Goal: Task Accomplishment & Management: Use online tool/utility

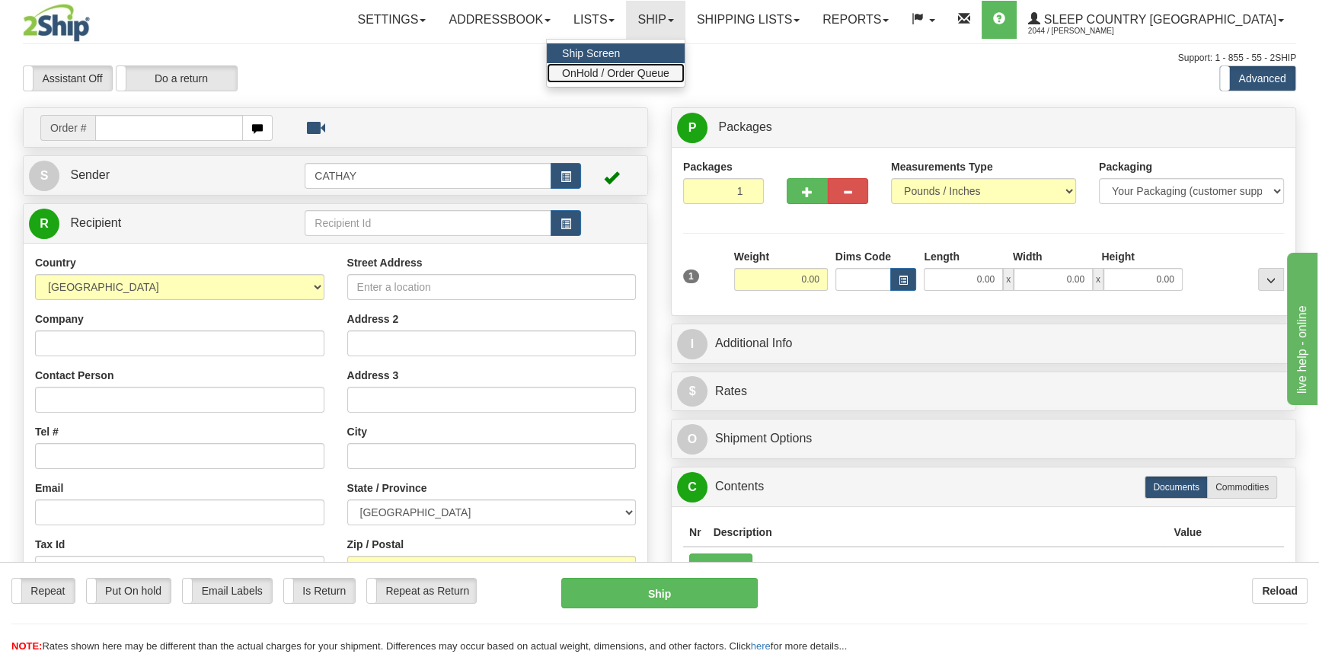
click at [670, 70] on span "OnHold / Order Queue" at bounding box center [615, 73] width 107 height 12
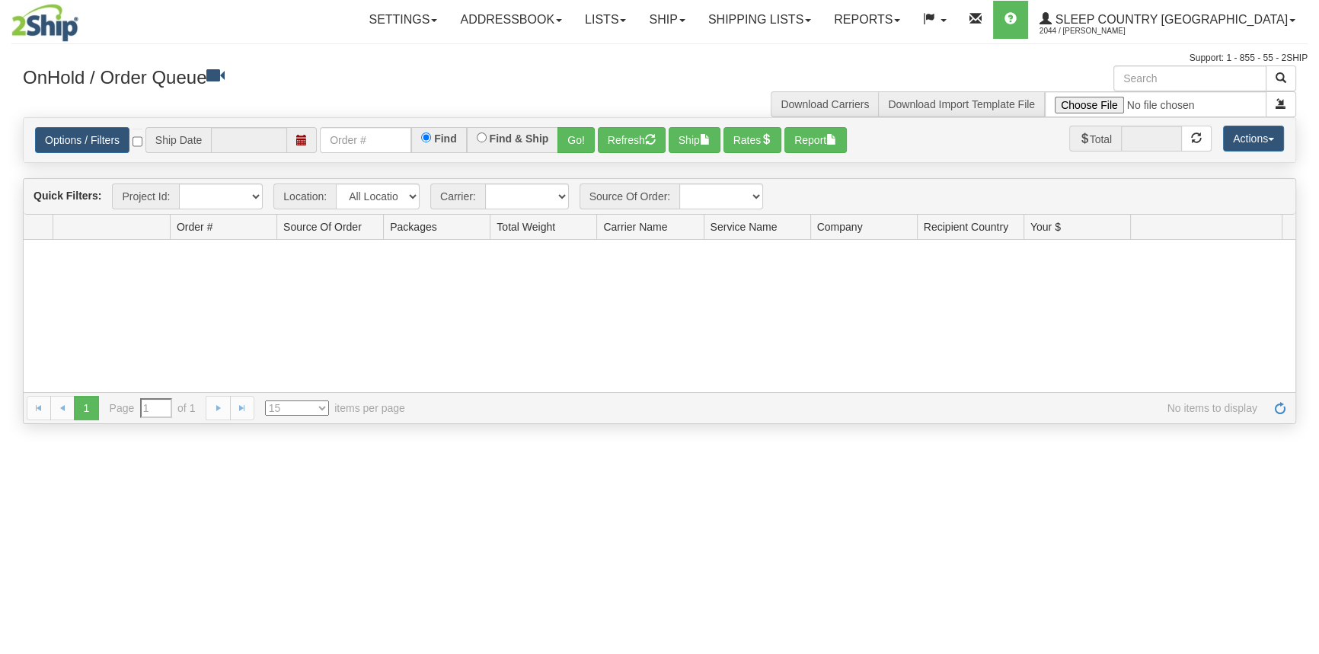
type input "[DATE]"
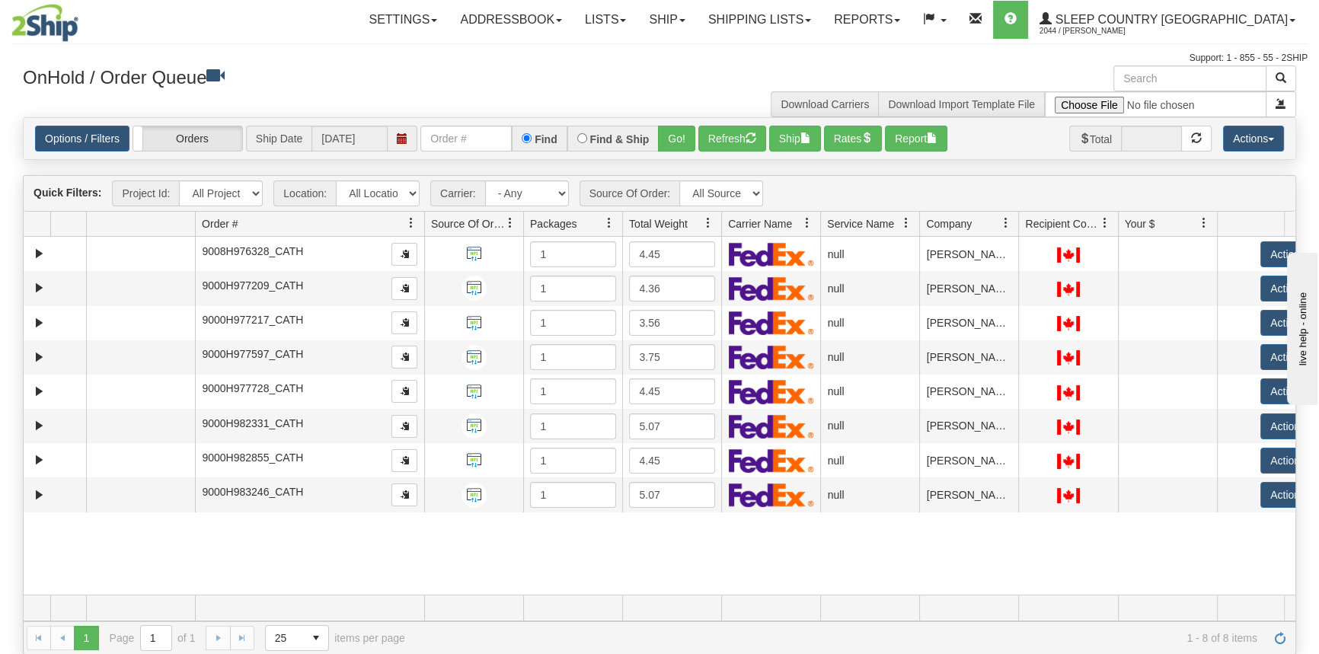
drag, startPoint x: 305, startPoint y: 222, endPoint x: 388, endPoint y: 227, distance: 82.4
click at [396, 227] on div "Aggregation Group Id Id Location Request Id Reply Id Order # Source Of Order Pa…" at bounding box center [654, 224] width 1261 height 24
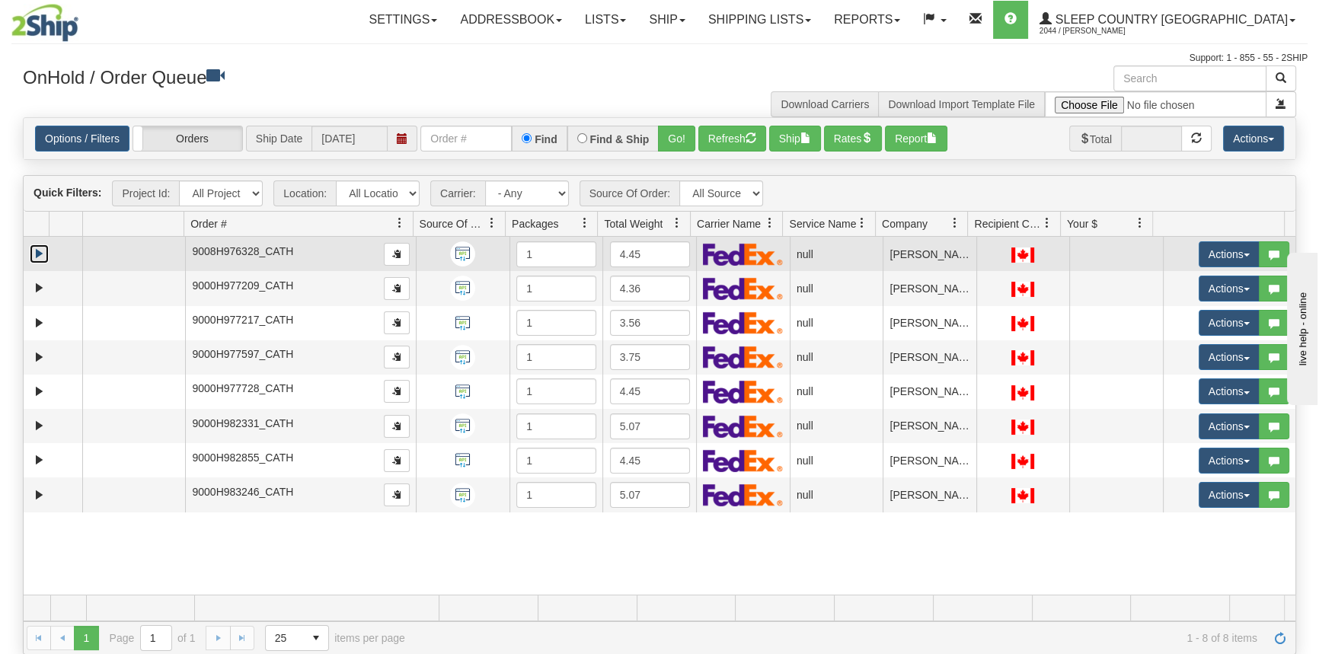
click at [37, 254] on link "Expand" at bounding box center [39, 253] width 19 height 19
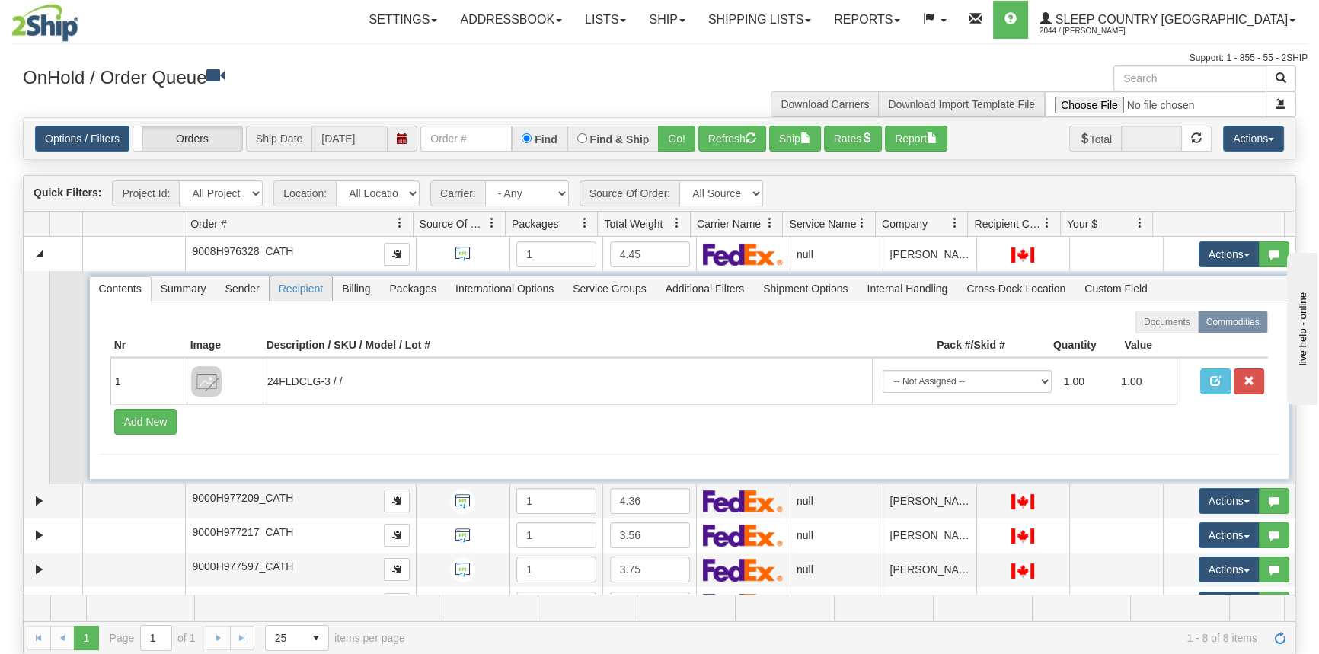
click at [309, 286] on span "Recipient" at bounding box center [301, 288] width 62 height 24
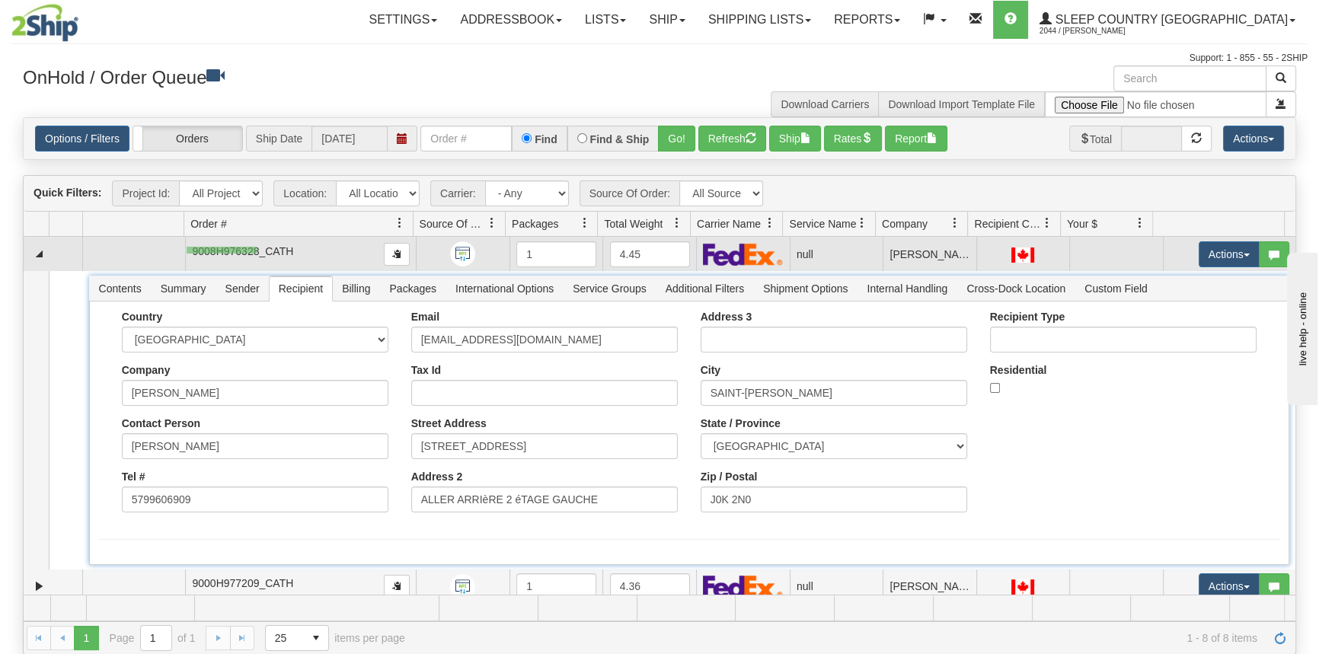
drag, startPoint x: 257, startPoint y: 247, endPoint x: 187, endPoint y: 254, distance: 69.7
click at [187, 254] on td "9008H976328_CATH" at bounding box center [300, 254] width 231 height 34
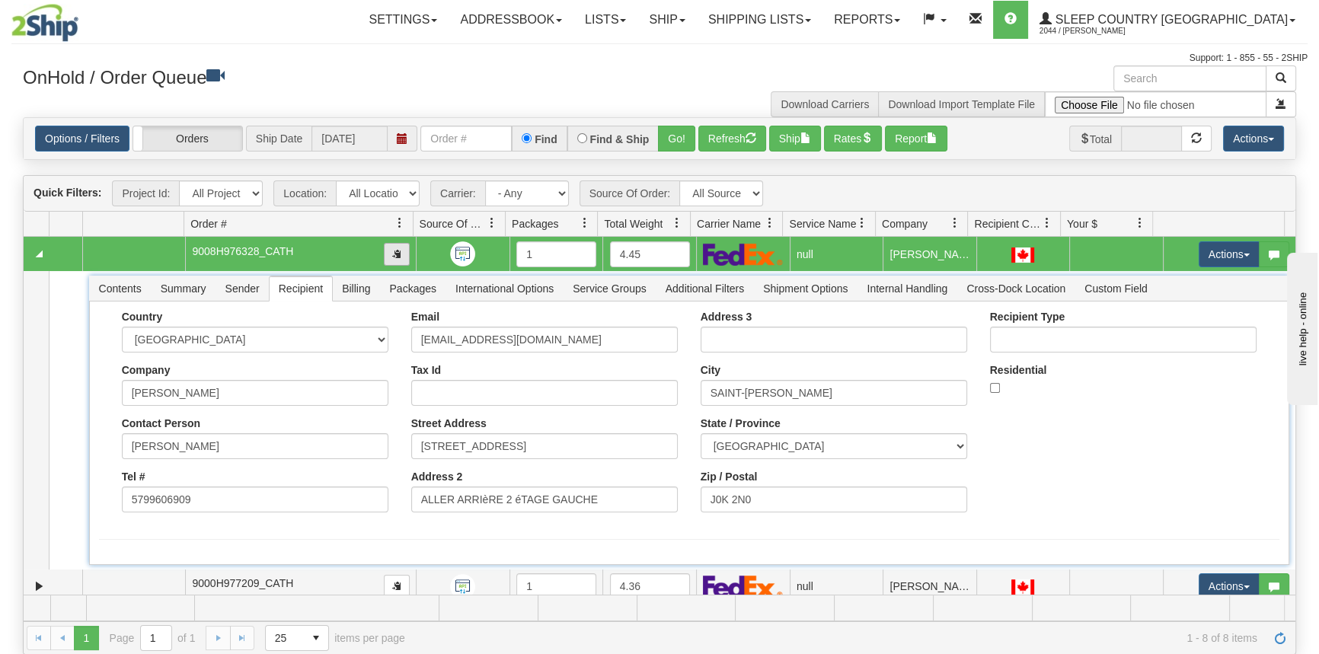
click at [395, 255] on span "button" at bounding box center [396, 253] width 9 height 9
click at [858, 136] on button "Rates" at bounding box center [853, 139] width 59 height 26
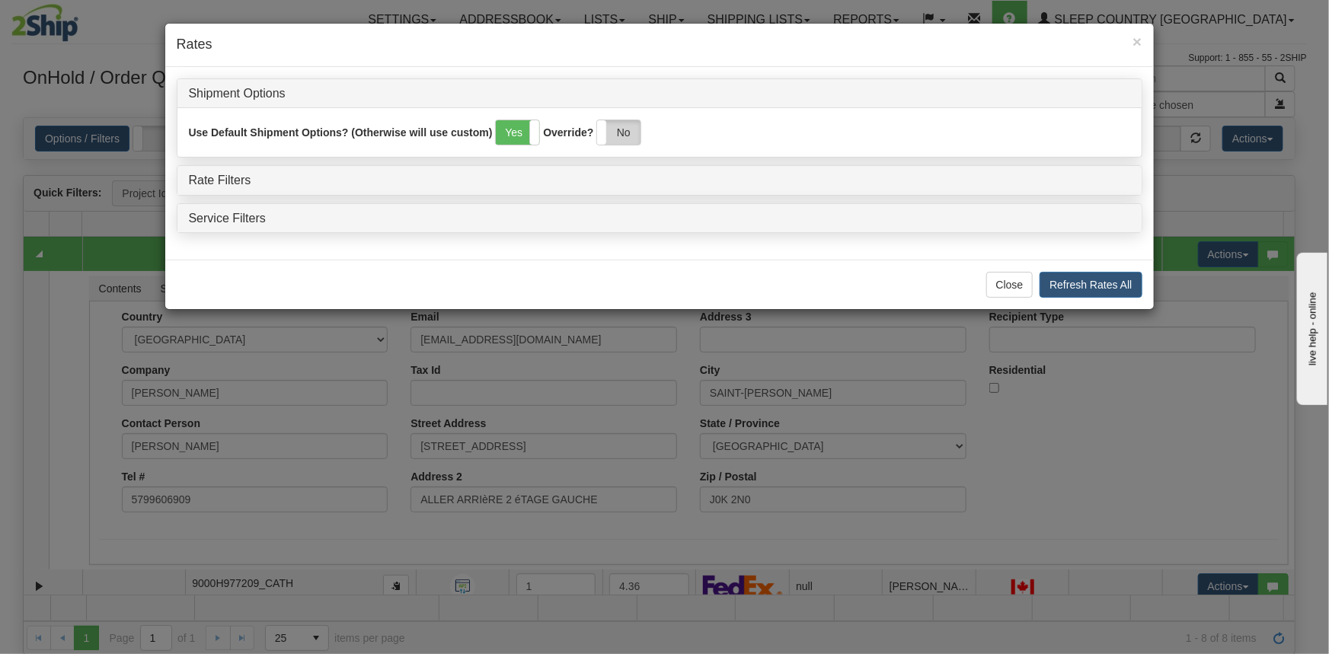
click at [615, 134] on label "No" at bounding box center [618, 132] width 43 height 24
click at [207, 177] on link "Rate Filters" at bounding box center [220, 180] width 62 height 13
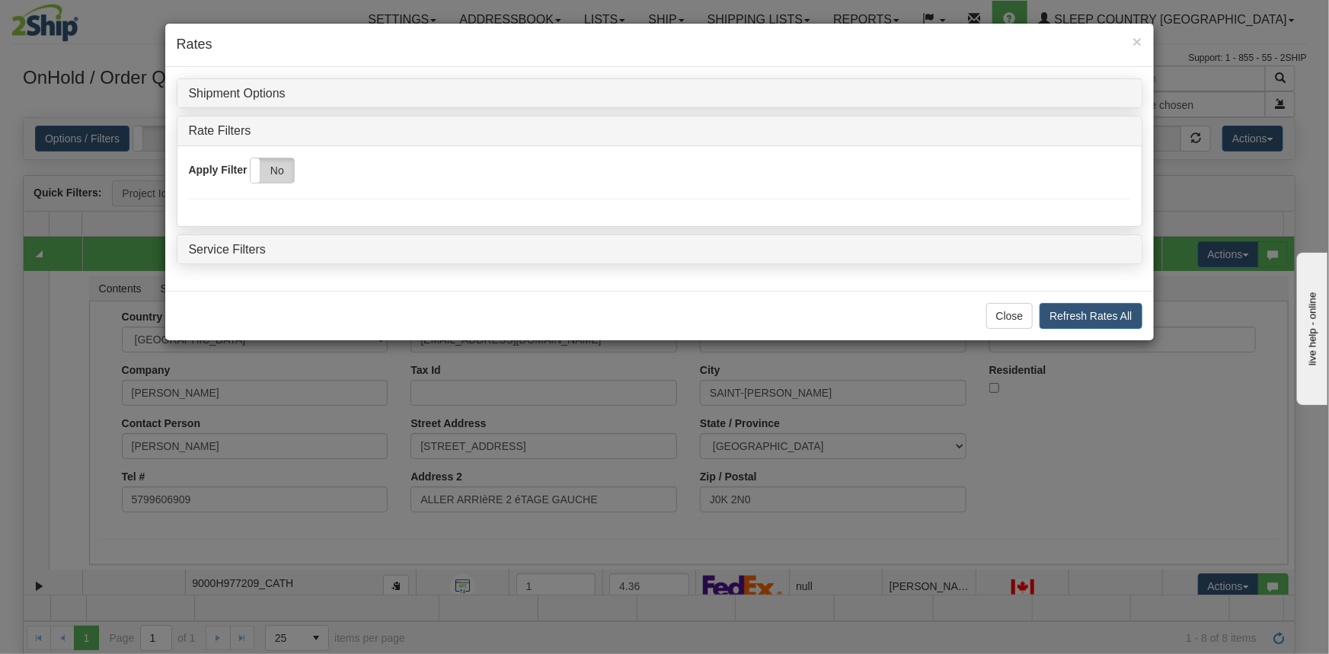
drag, startPoint x: 297, startPoint y: 176, endPoint x: 277, endPoint y: 174, distance: 19.9
click at [295, 177] on div "Apply Filter Yes No" at bounding box center [659, 171] width 941 height 26
drag, startPoint x: 277, startPoint y: 174, endPoint x: 321, endPoint y: 168, distance: 43.8
click at [279, 173] on label "No" at bounding box center [272, 170] width 43 height 24
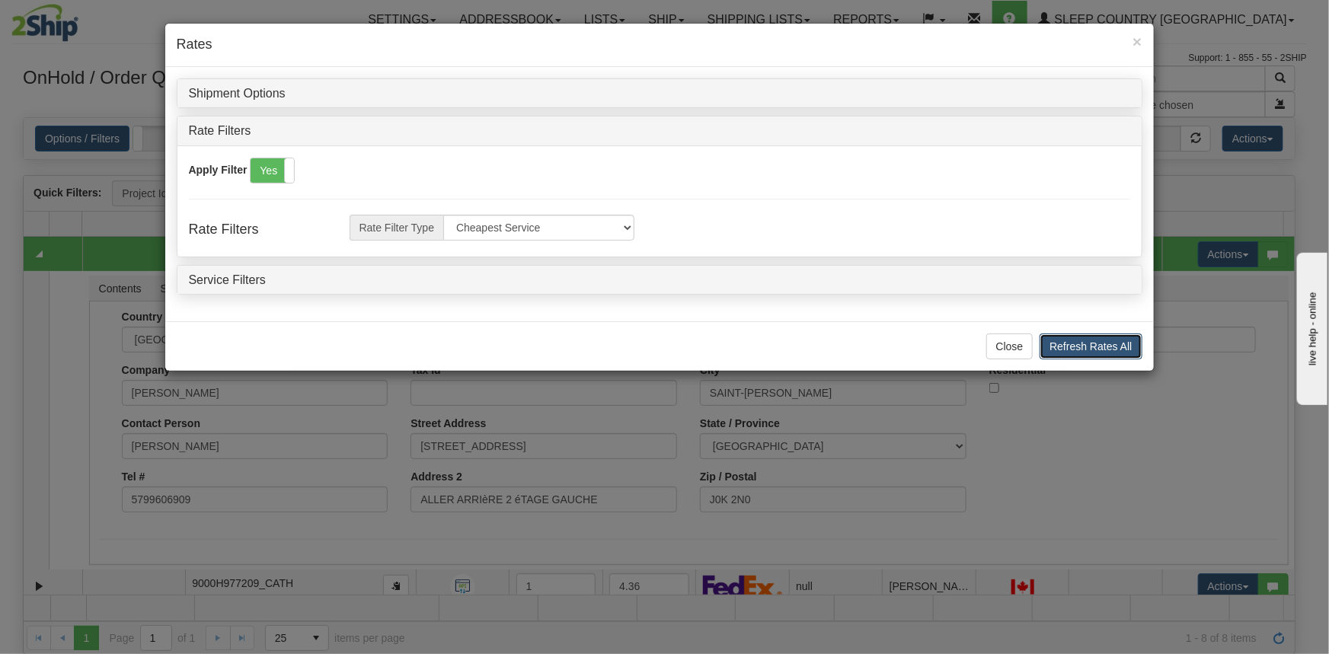
click at [1110, 335] on button "Refresh Rates All" at bounding box center [1091, 347] width 102 height 26
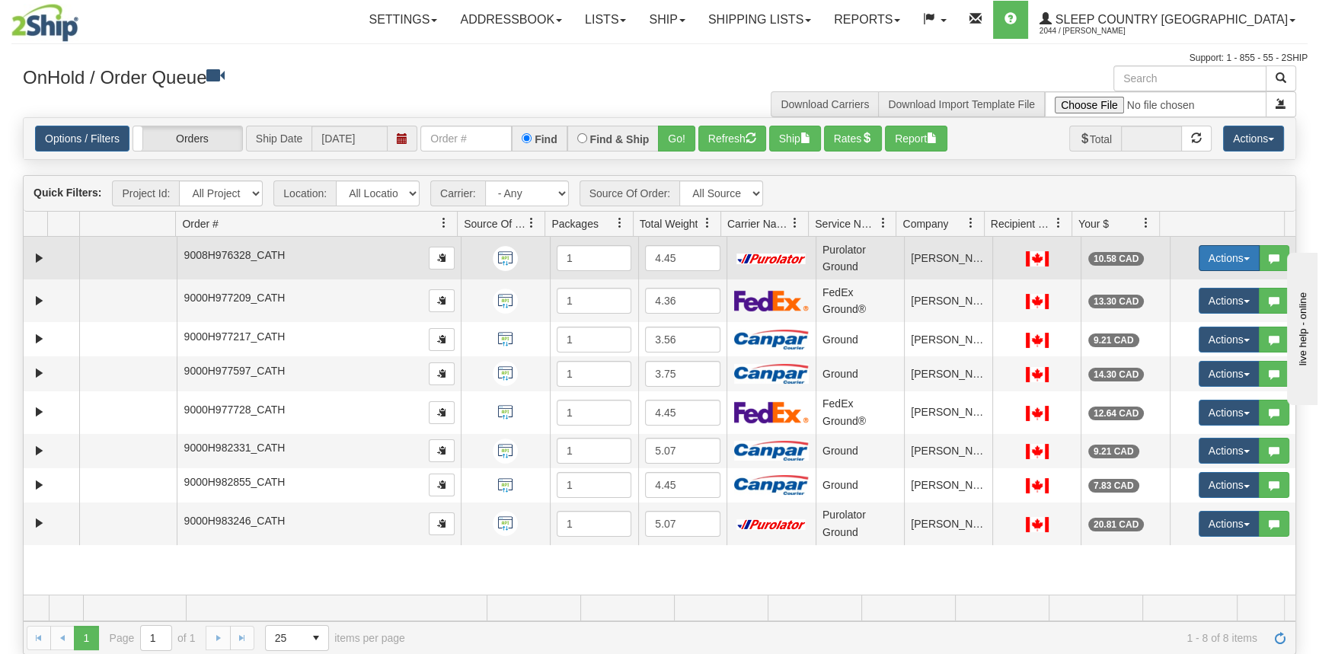
click at [1226, 260] on button "Actions" at bounding box center [1229, 258] width 61 height 26
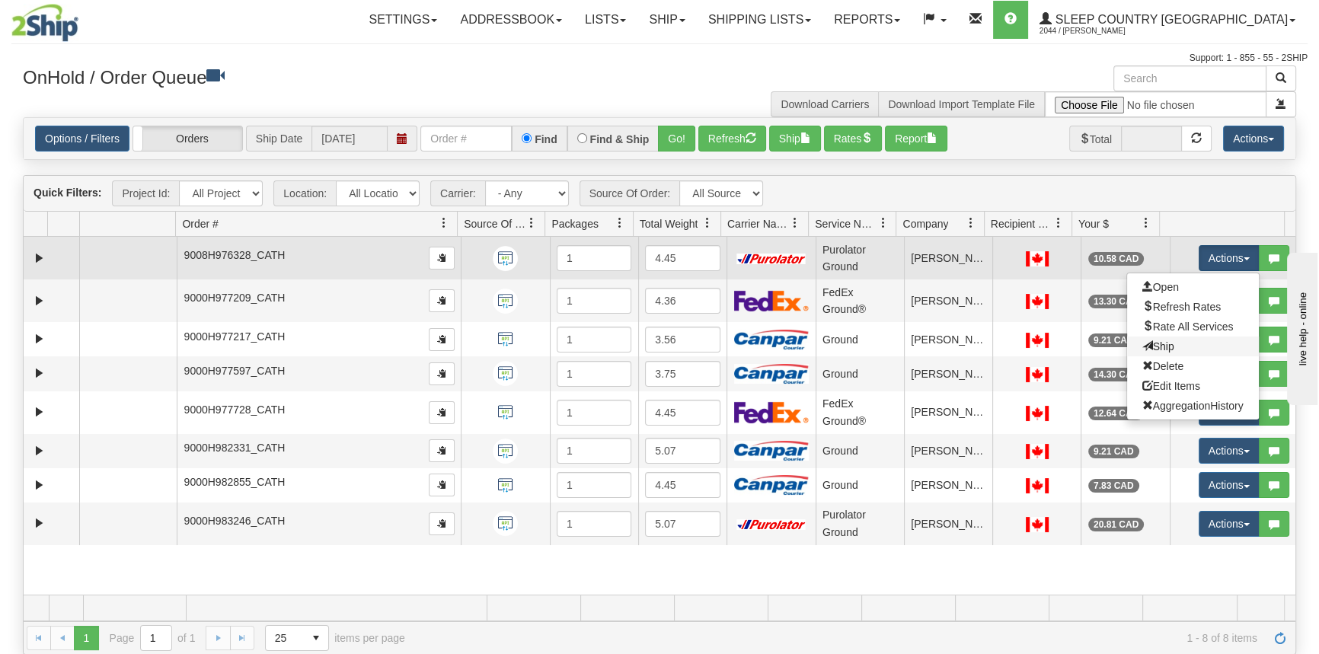
click at [1203, 337] on link "Ship" at bounding box center [1193, 347] width 132 height 20
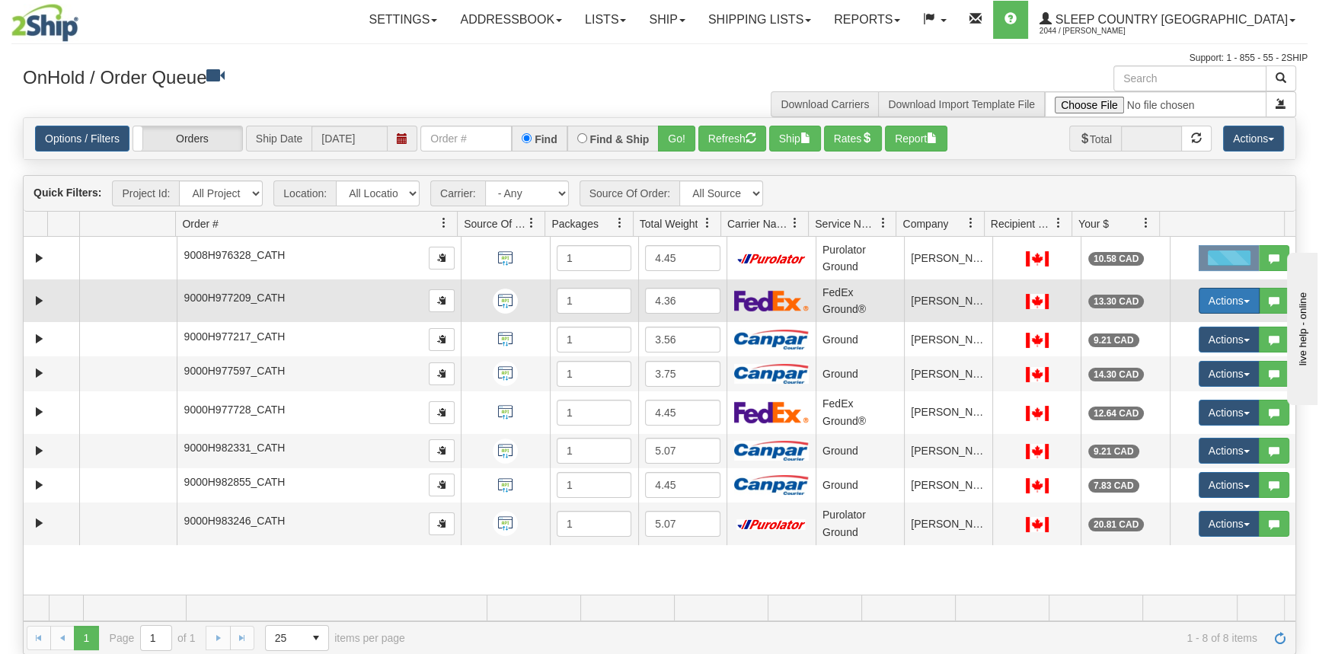
click at [1226, 293] on button "Actions" at bounding box center [1229, 301] width 61 height 26
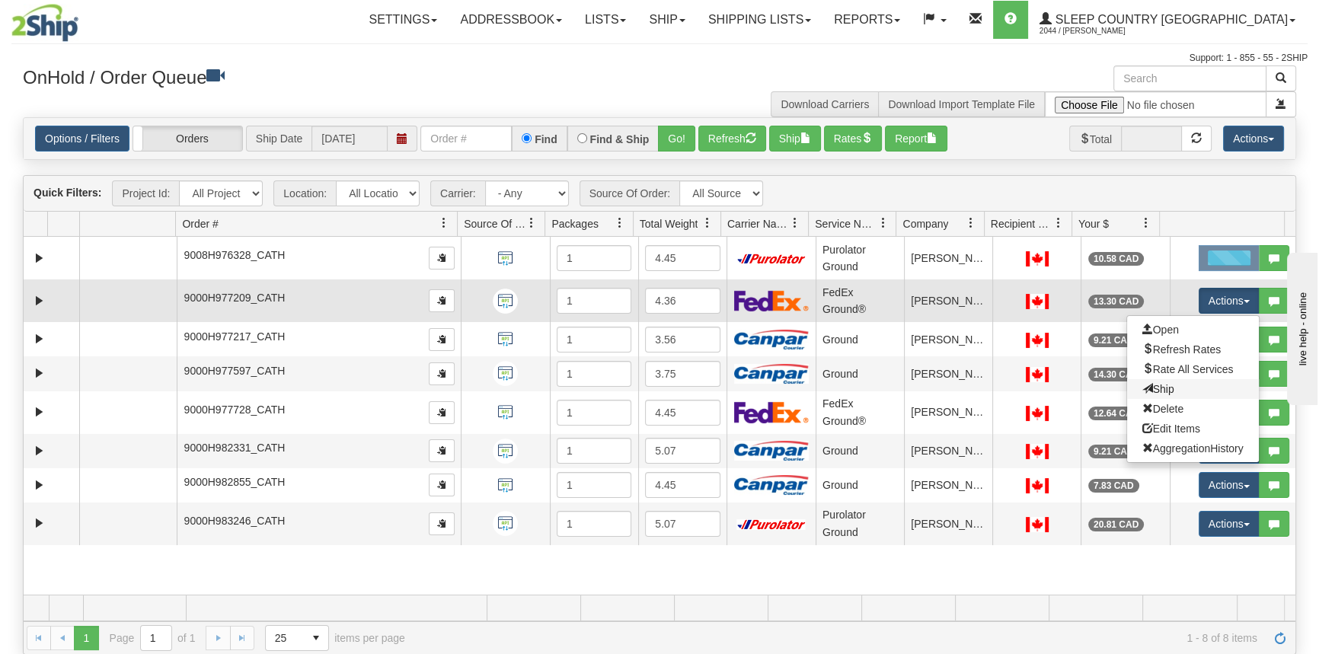
click at [1200, 387] on link "Ship" at bounding box center [1193, 389] width 132 height 20
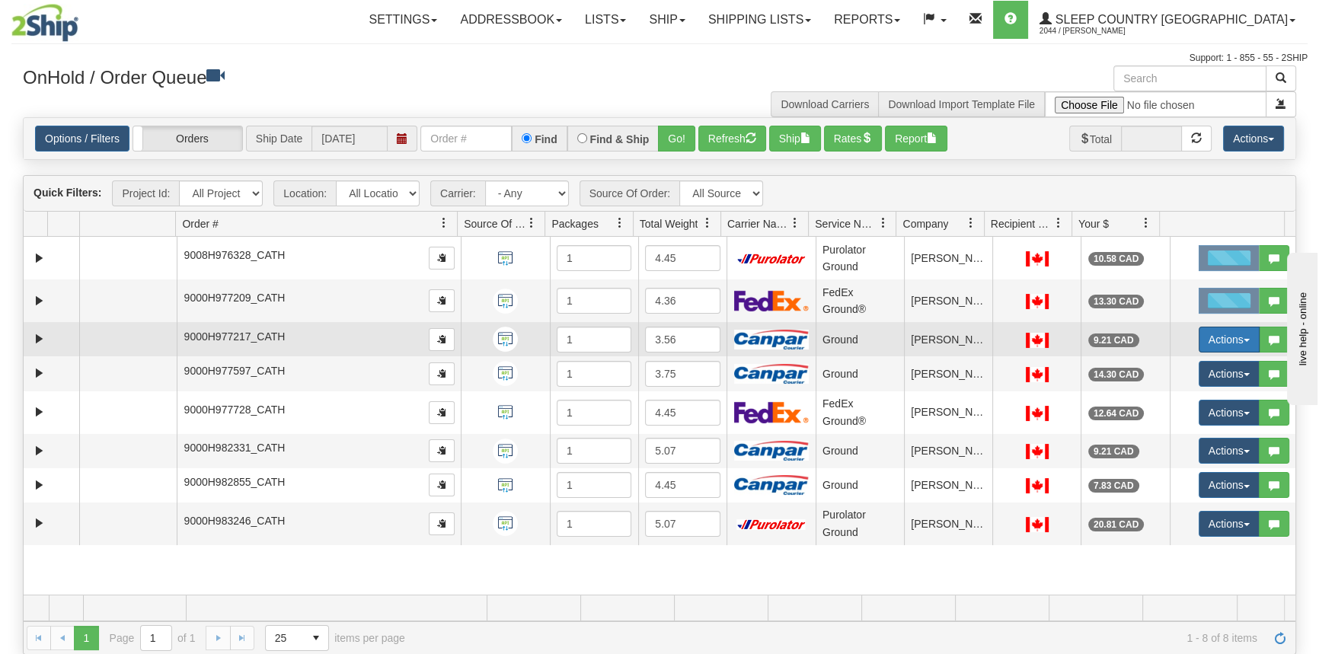
click at [1217, 339] on button "Actions" at bounding box center [1229, 340] width 61 height 26
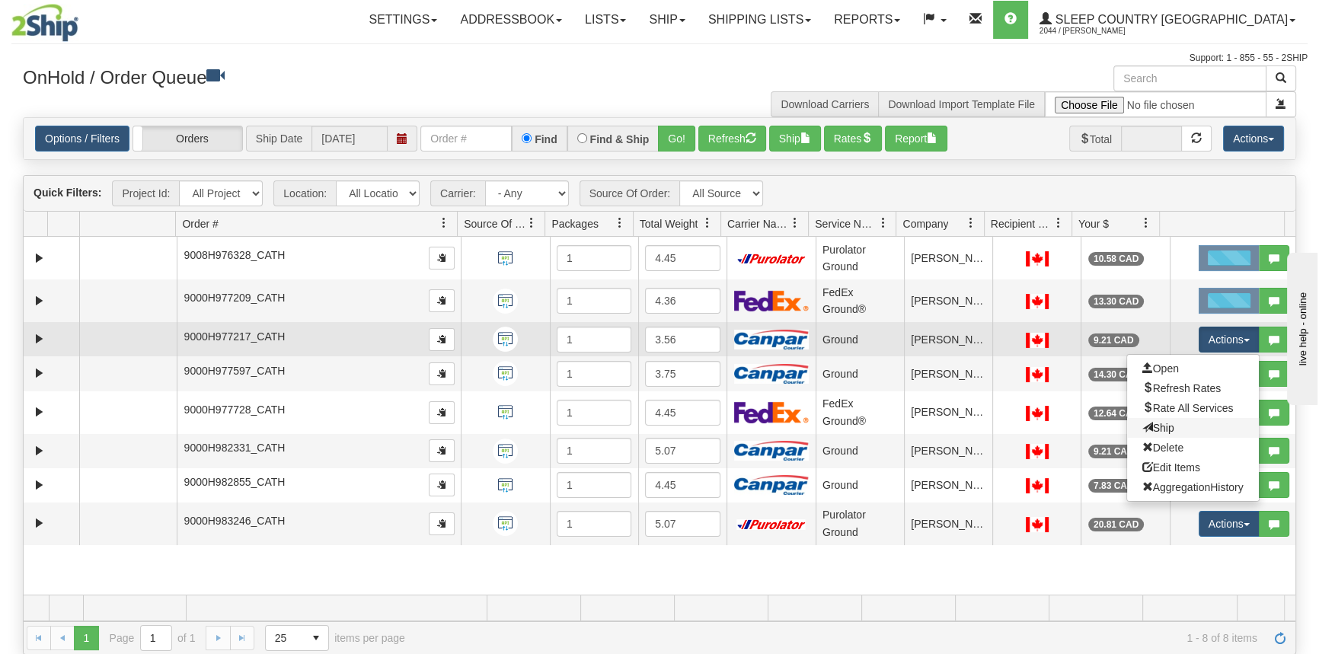
click at [1193, 423] on link "Ship" at bounding box center [1193, 428] width 132 height 20
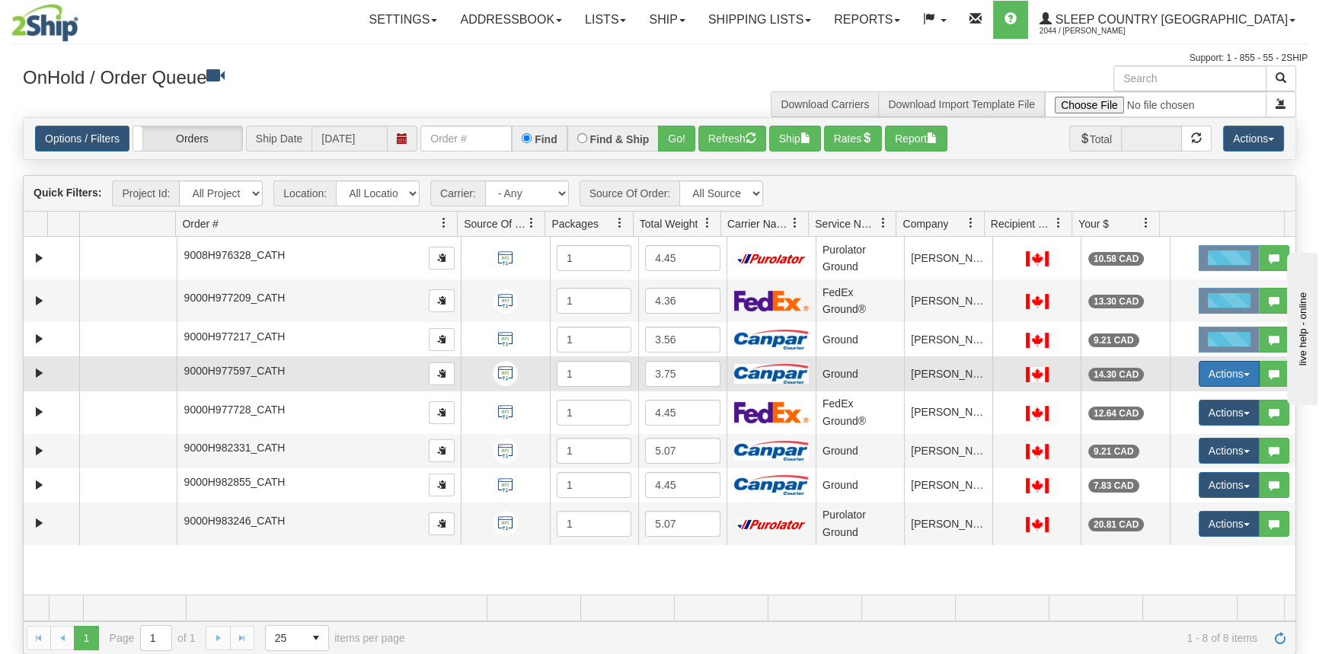
click at [1219, 374] on button "Actions" at bounding box center [1229, 374] width 61 height 26
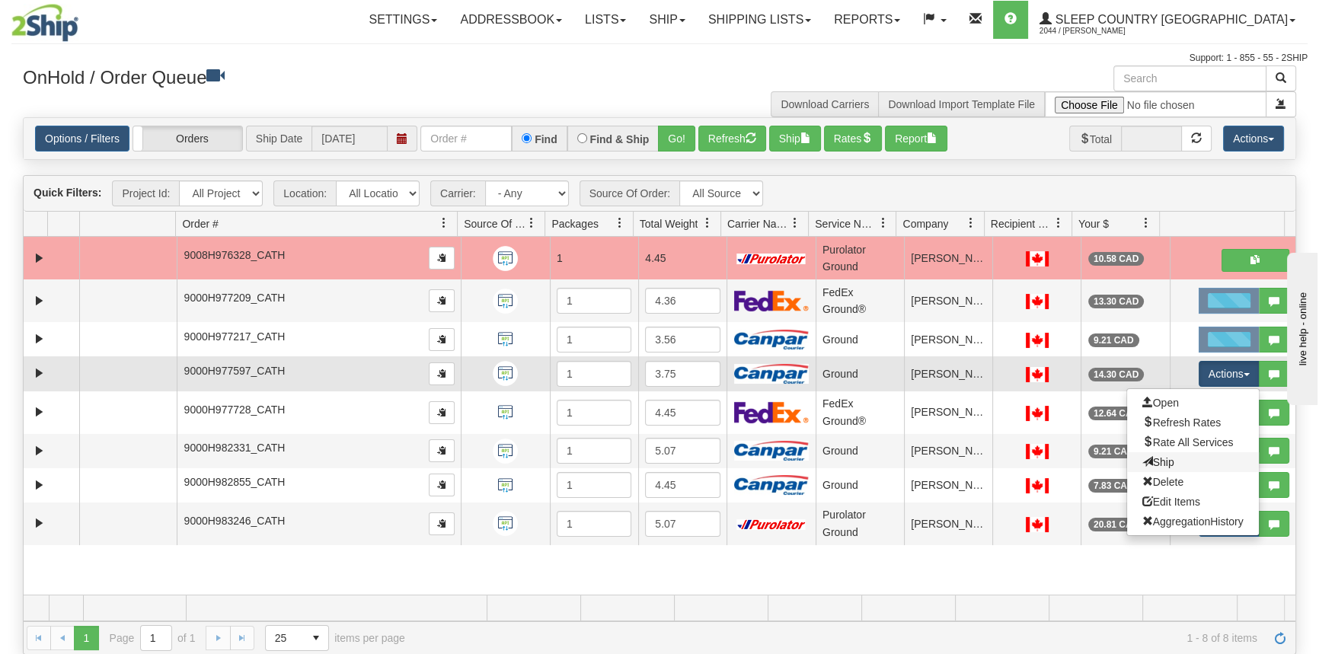
click at [1184, 463] on link "Ship" at bounding box center [1193, 462] width 132 height 20
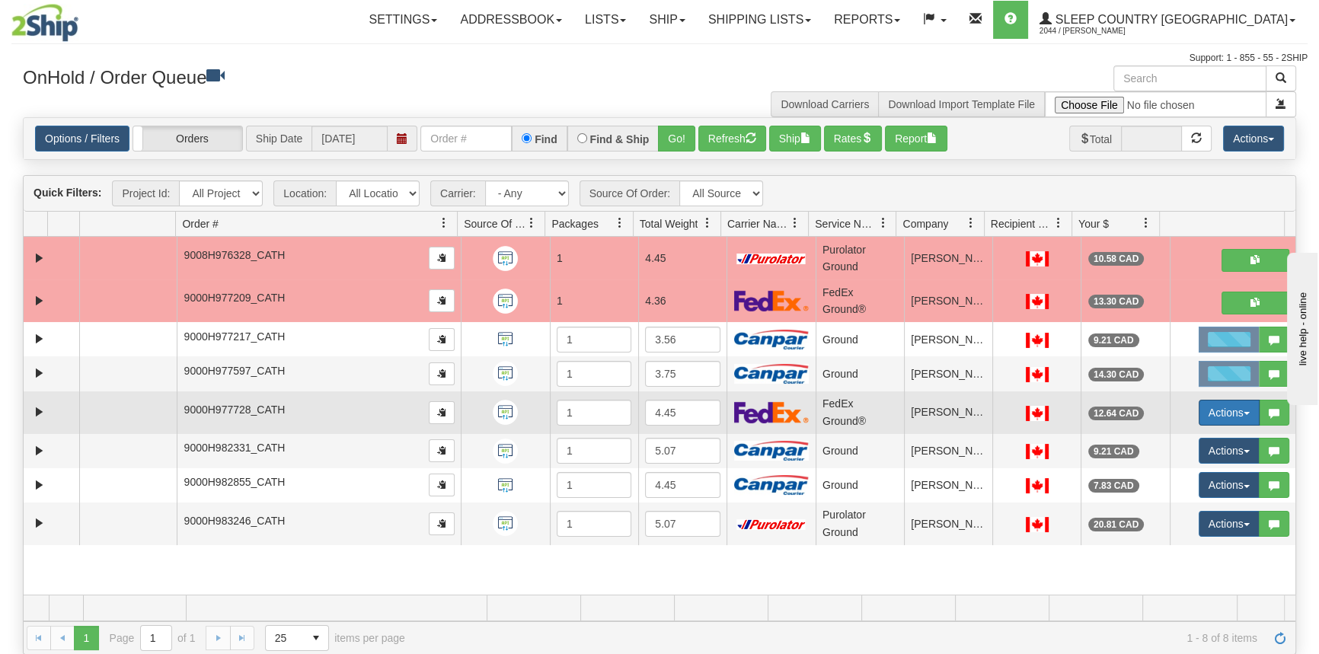
click at [1219, 407] on button "Actions" at bounding box center [1229, 413] width 61 height 26
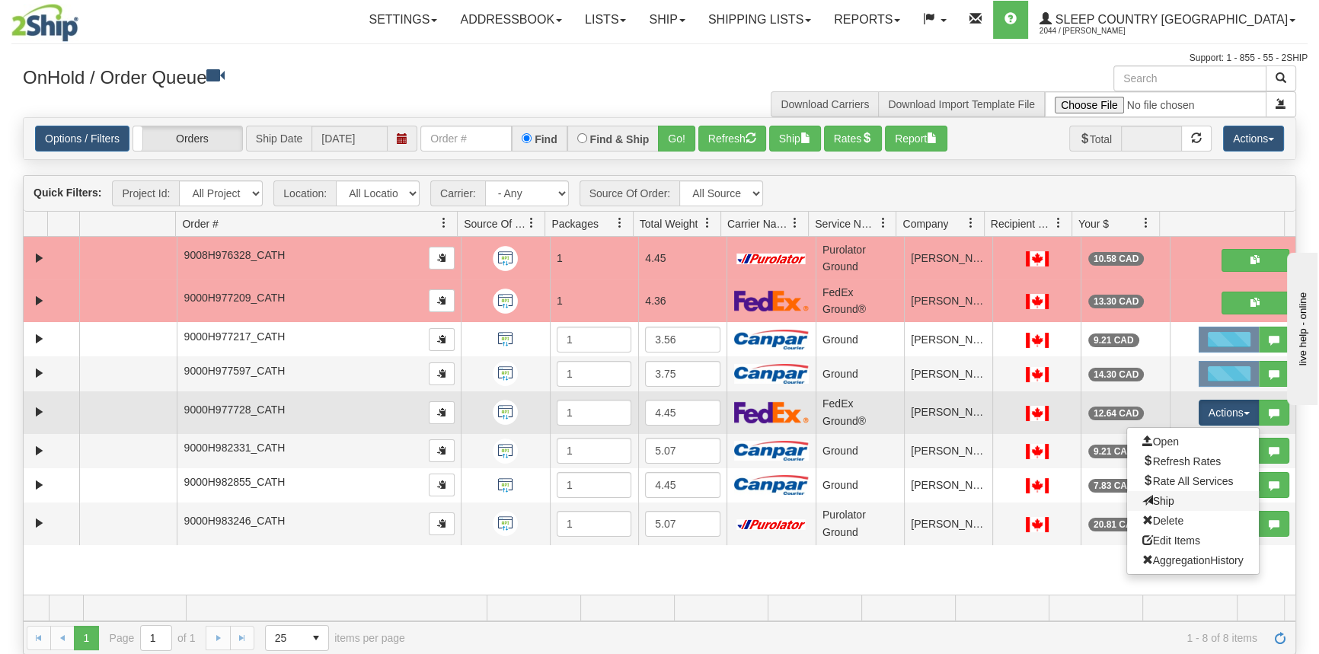
click at [1174, 503] on link "Ship" at bounding box center [1193, 501] width 132 height 20
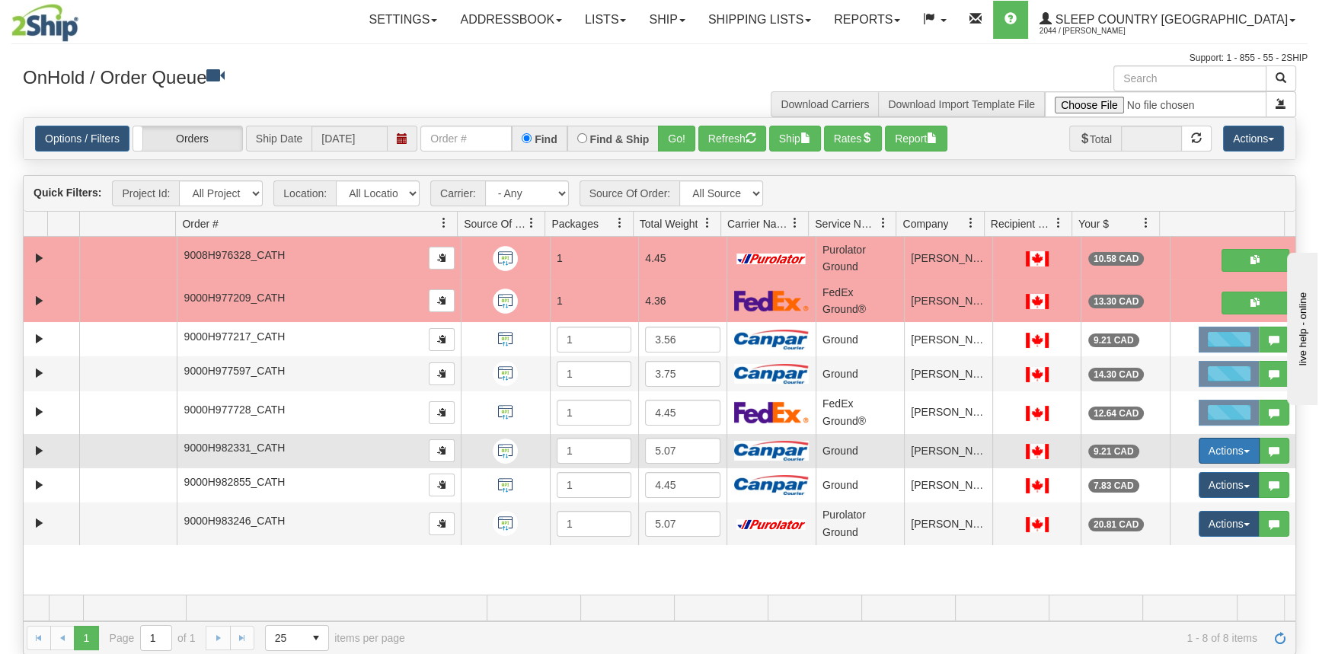
click at [1207, 458] on button "Actions" at bounding box center [1229, 451] width 61 height 26
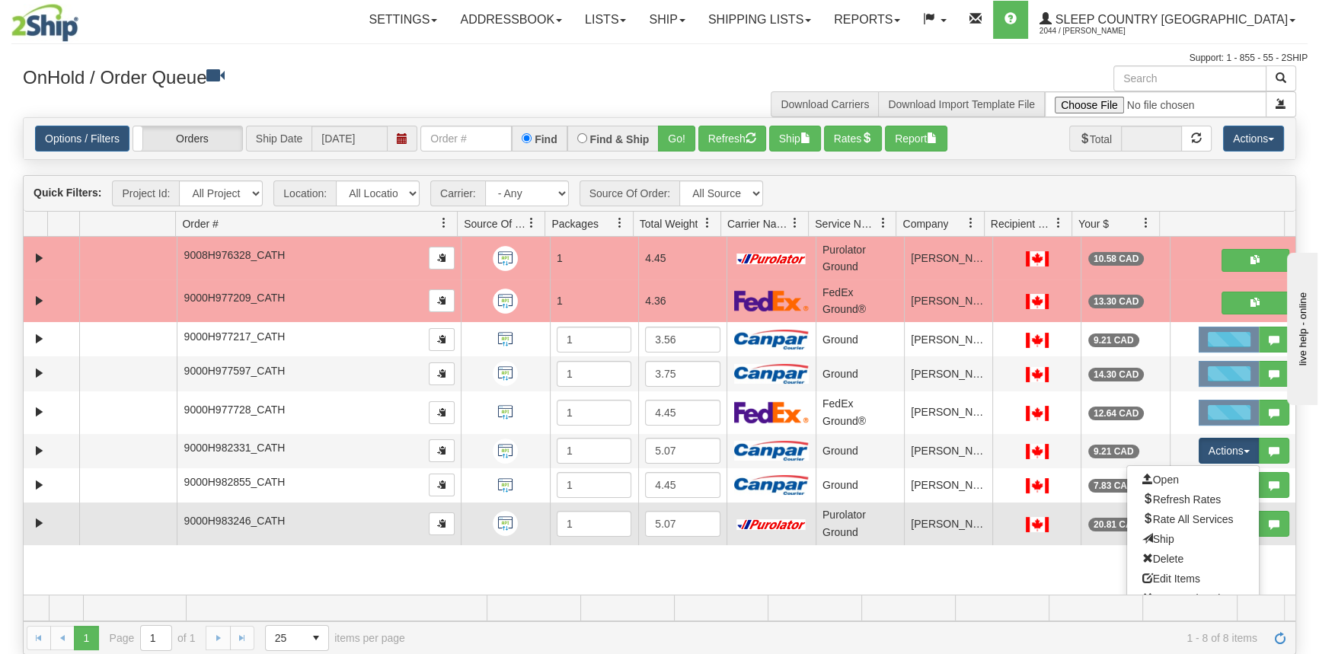
click at [1169, 542] on link "Ship" at bounding box center [1193, 539] width 132 height 20
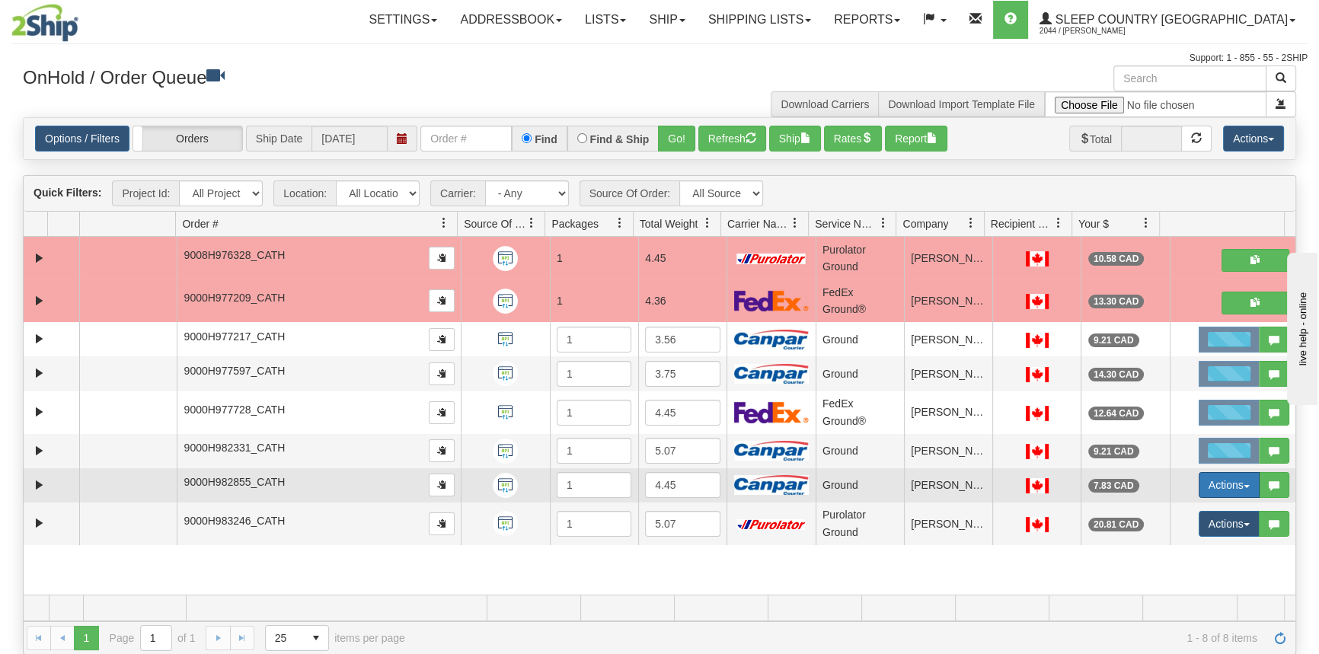
click at [1222, 481] on button "Actions" at bounding box center [1229, 485] width 61 height 26
click at [1166, 570] on link "Ship" at bounding box center [1193, 574] width 132 height 20
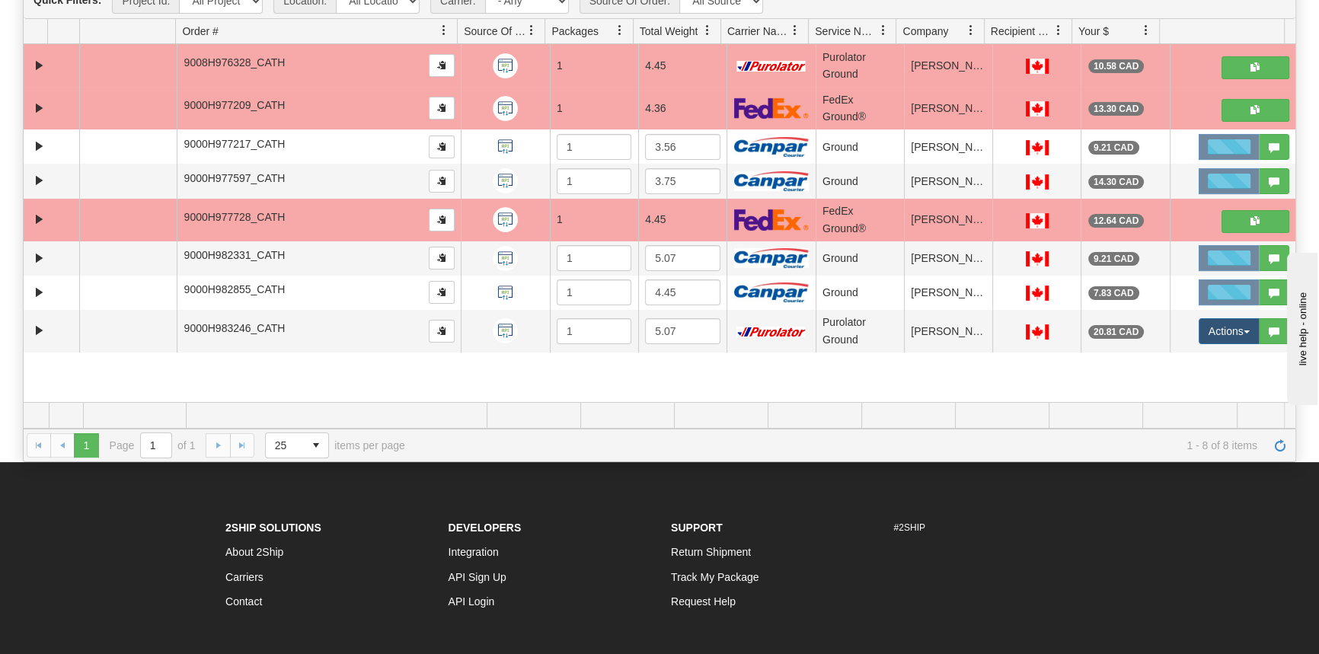
scroll to position [207, 0]
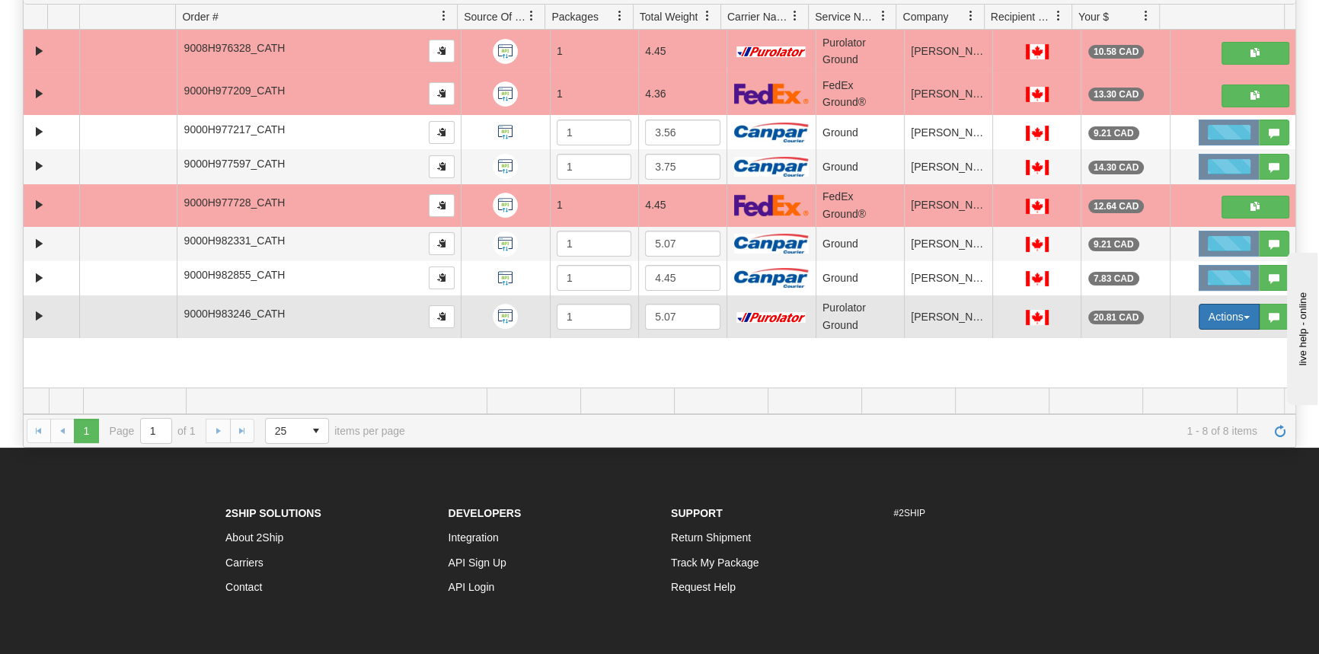
click at [1206, 319] on button "Actions" at bounding box center [1229, 317] width 61 height 26
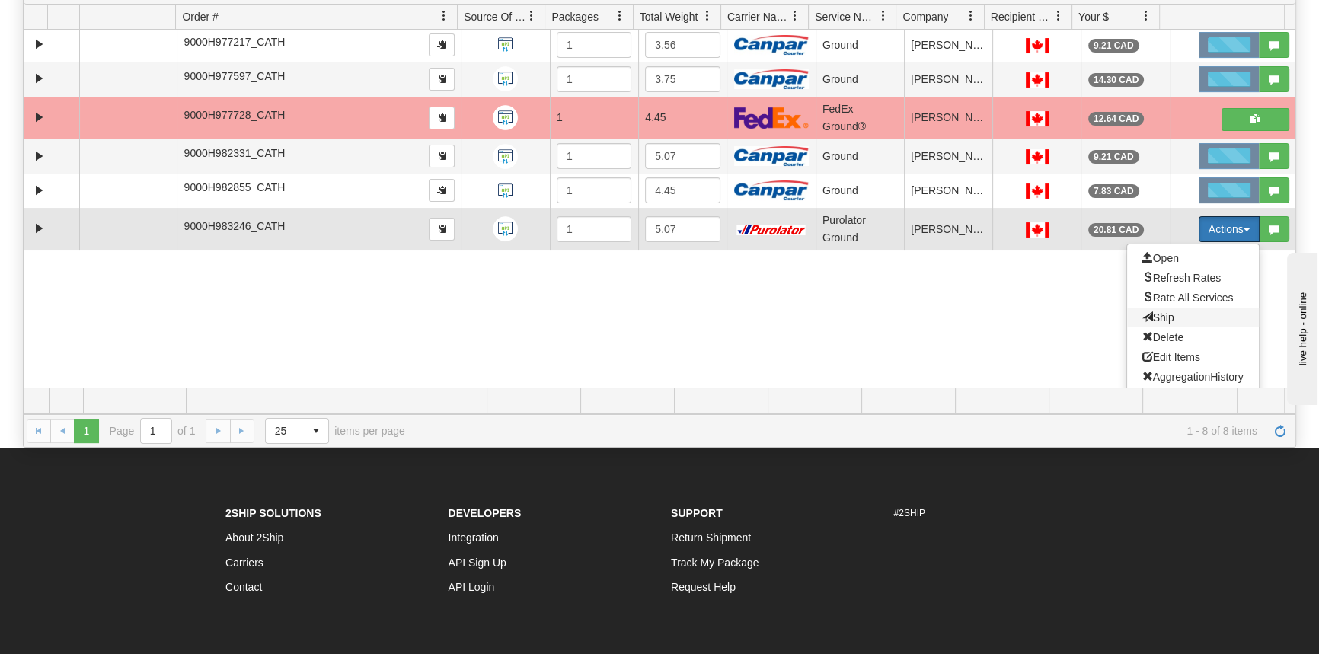
scroll to position [91, 0]
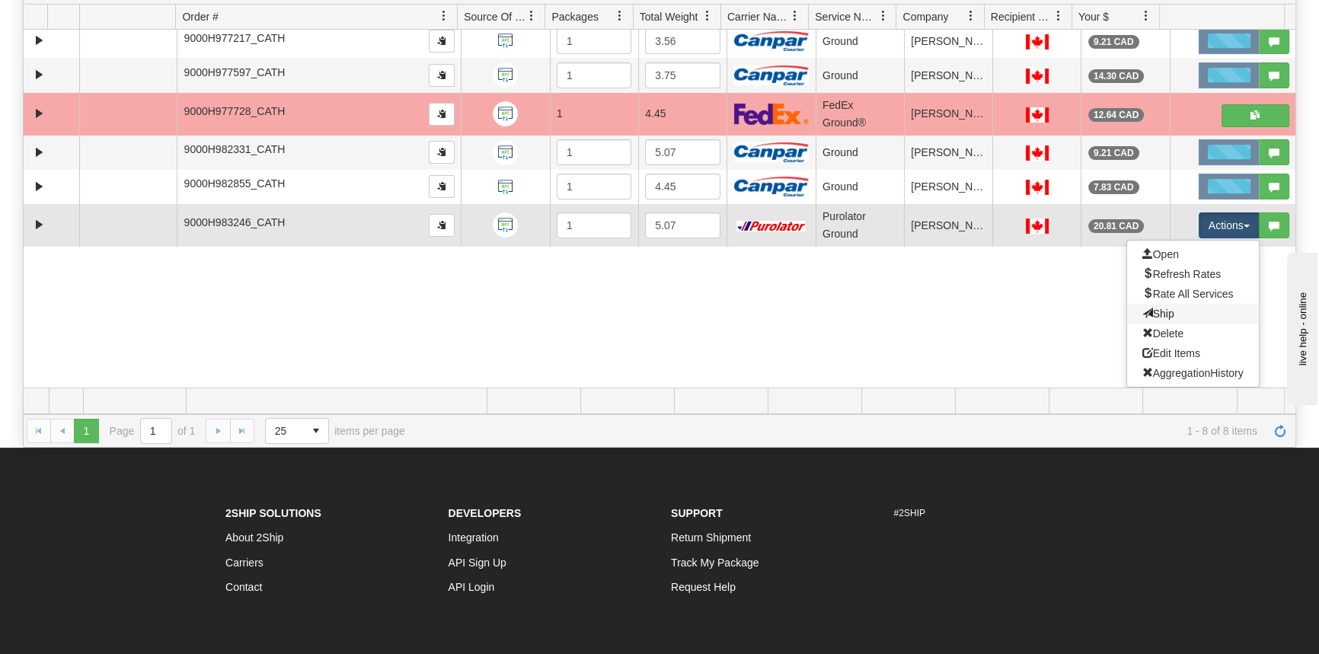
click at [1174, 321] on link "Ship" at bounding box center [1193, 314] width 132 height 20
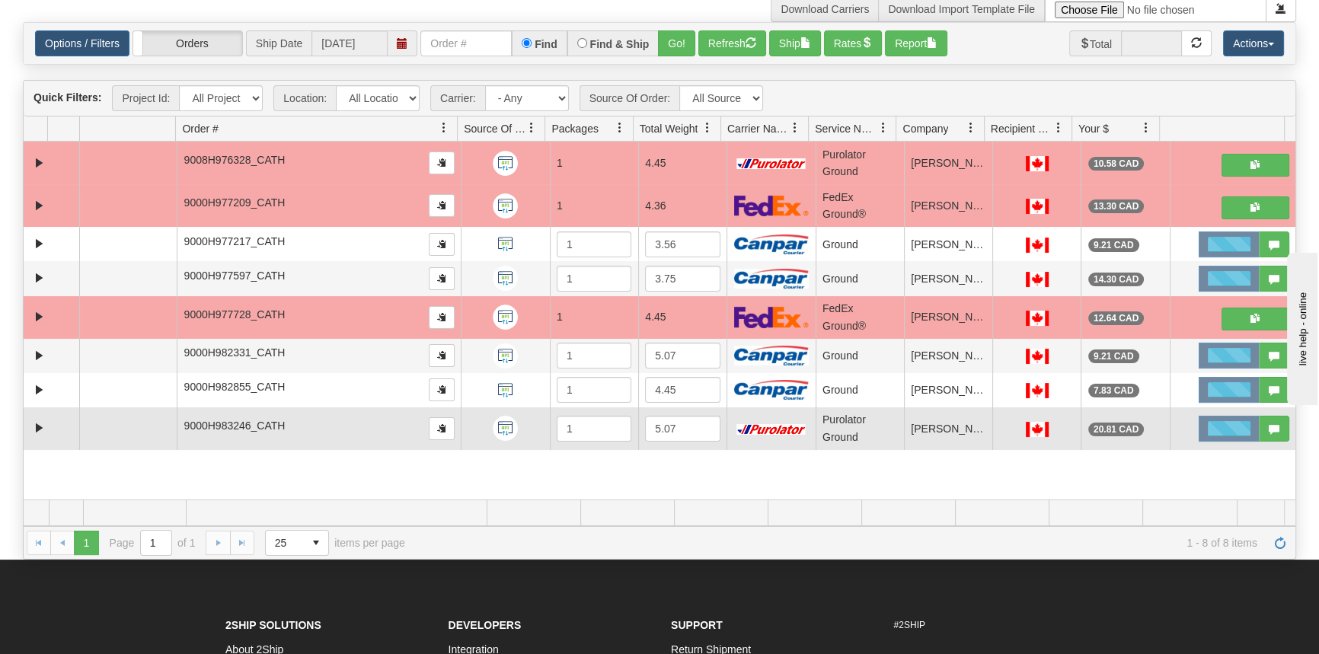
scroll to position [0, 0]
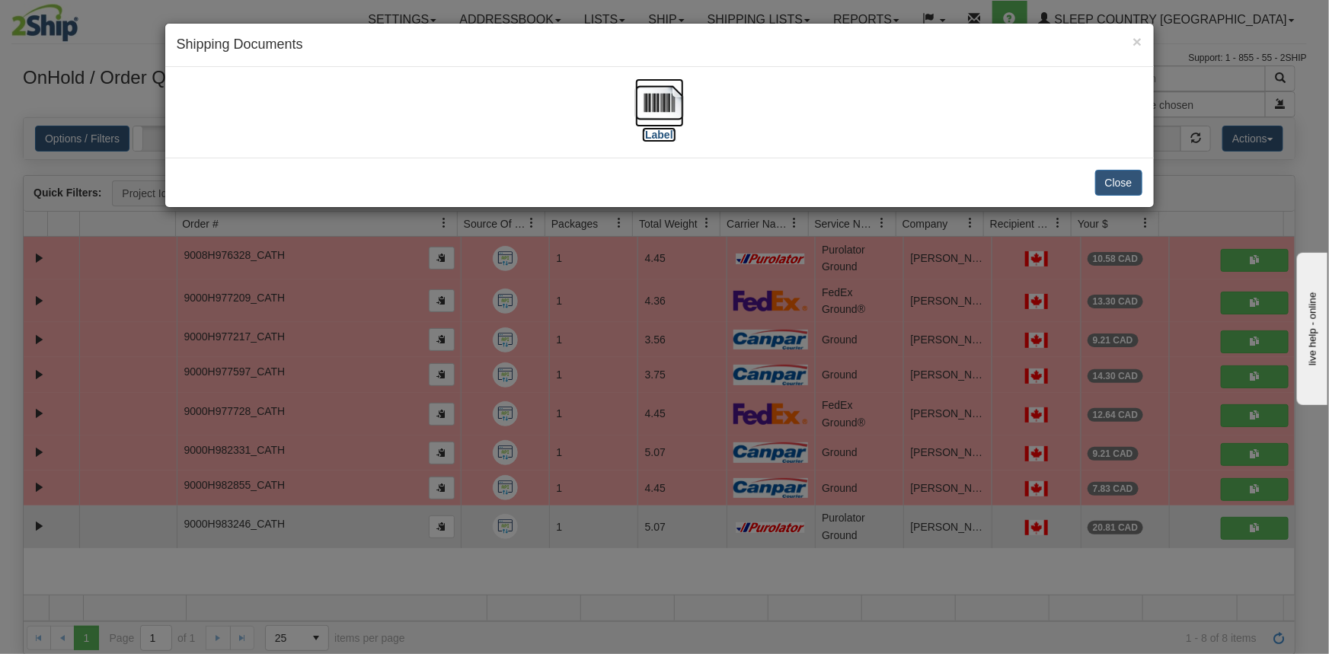
click at [670, 130] on label "[Label]" at bounding box center [659, 134] width 35 height 15
click at [656, 133] on label "[Label]" at bounding box center [659, 134] width 35 height 15
click at [1120, 175] on button "Close" at bounding box center [1118, 183] width 47 height 26
